Goal: Transaction & Acquisition: Purchase product/service

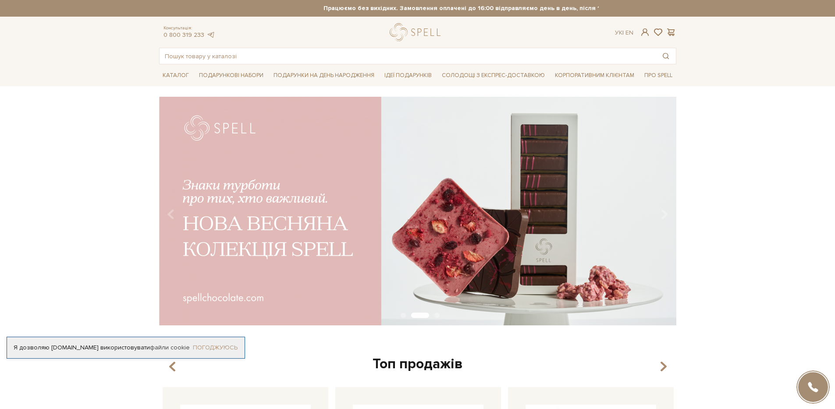
click at [220, 344] on link "Погоджуюсь" at bounding box center [215, 348] width 45 height 8
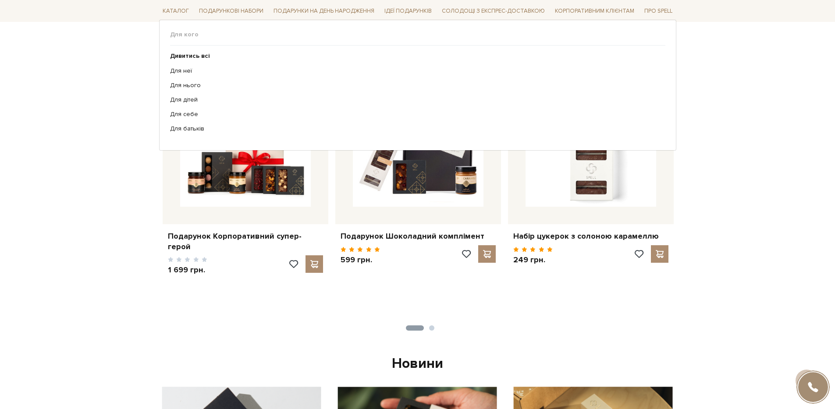
scroll to position [328, 0]
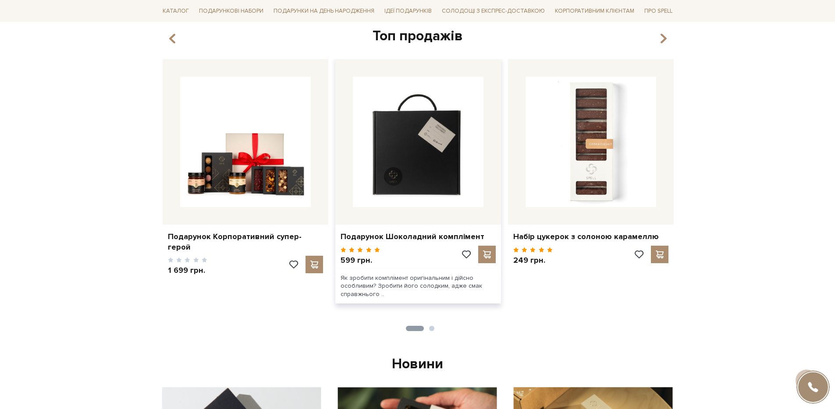
click at [434, 176] on img at bounding box center [418, 142] width 131 height 131
